Goal: Task Accomplishment & Management: Manage account settings

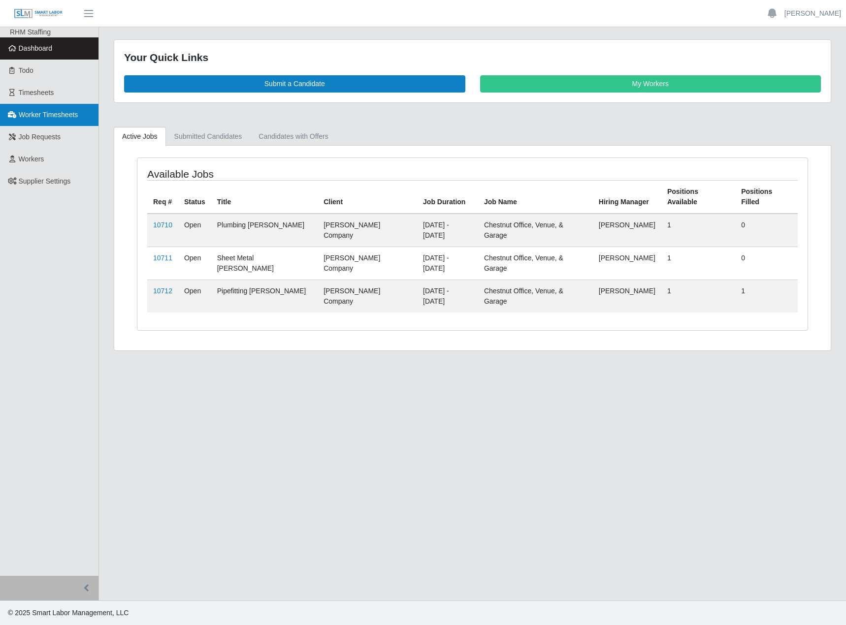
click at [13, 110] on link "Worker Timesheets" at bounding box center [49, 115] width 98 height 22
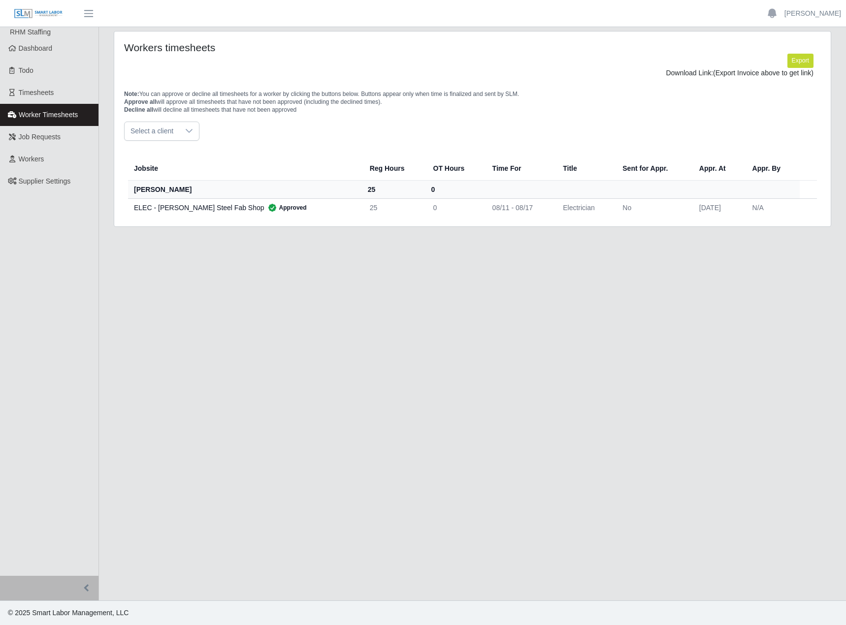
click at [175, 133] on span "Select a client" at bounding box center [152, 131] width 55 height 18
click at [197, 187] on span "[PERSON_NAME] Company - Electrical" at bounding box center [193, 192] width 122 height 10
click at [258, 134] on icon at bounding box center [262, 131] width 8 height 8
click at [196, 132] on div at bounding box center [189, 131] width 20 height 18
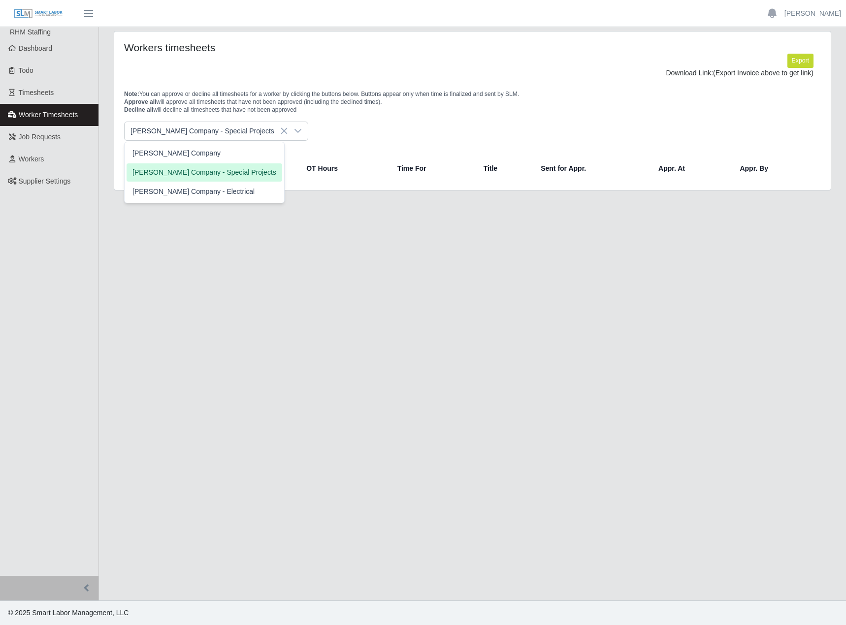
click at [185, 173] on span "Lee Company - Special Projects" at bounding box center [204, 172] width 144 height 10
click at [294, 131] on icon at bounding box center [297, 131] width 7 height 4
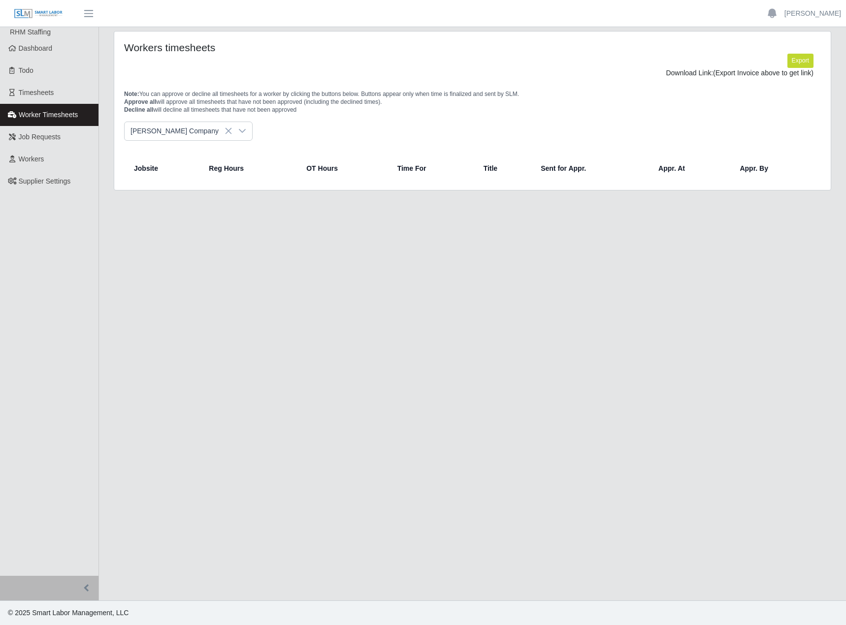
click at [188, 153] on li "[PERSON_NAME] Company" at bounding box center [205, 153] width 156 height 18
click at [232, 130] on div at bounding box center [242, 131] width 20 height 18
click at [184, 187] on span "Lee Company - Electrical" at bounding box center [193, 192] width 122 height 10
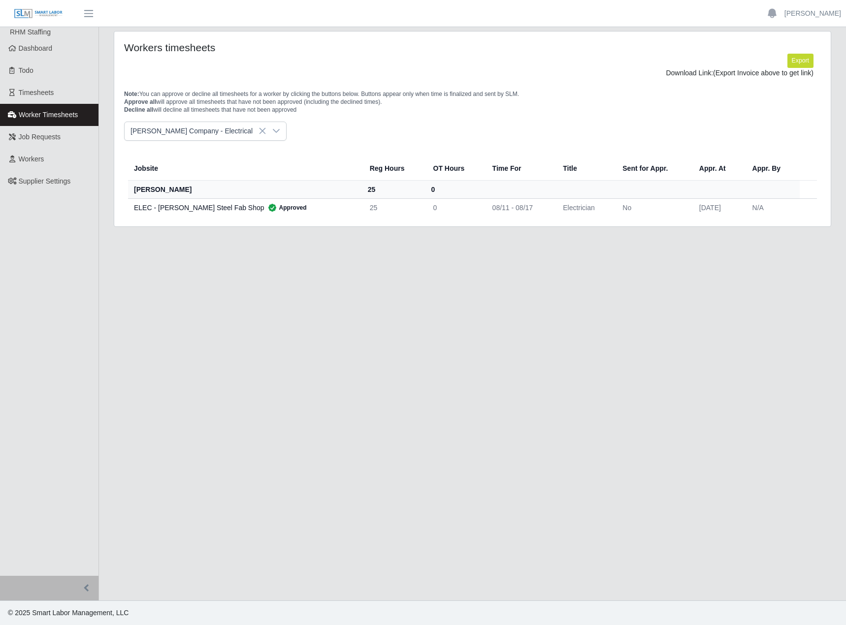
click at [237, 252] on main "Workers timesheets Export Download Link: (Export Invoice above to get link) Not…" at bounding box center [472, 314] width 747 height 574
